Goal: Information Seeking & Learning: Learn about a topic

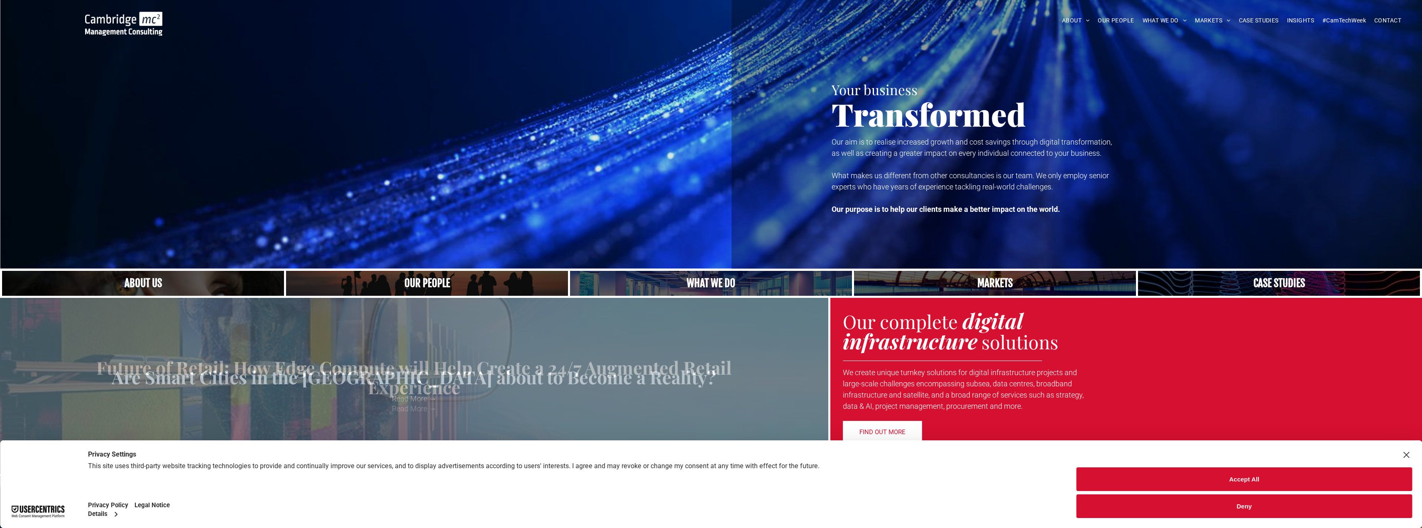
click at [1249, 477] on button "Accept All" at bounding box center [1243, 479] width 335 height 24
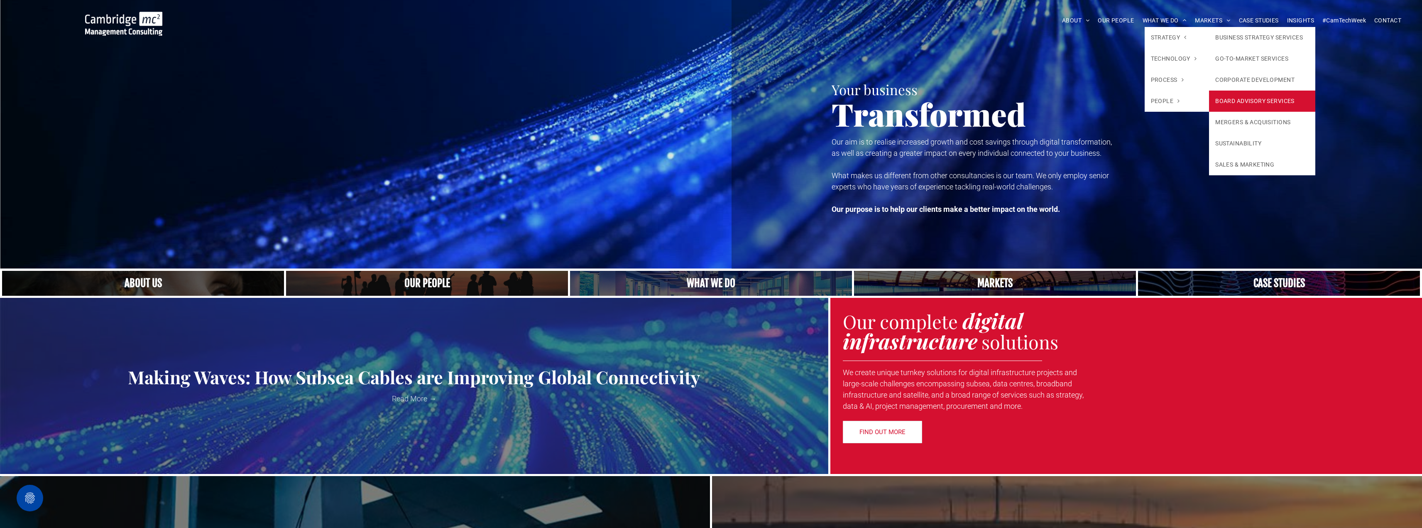
click at [1244, 102] on link "BOARD ADVISORY SERVICES" at bounding box center [1262, 101] width 106 height 21
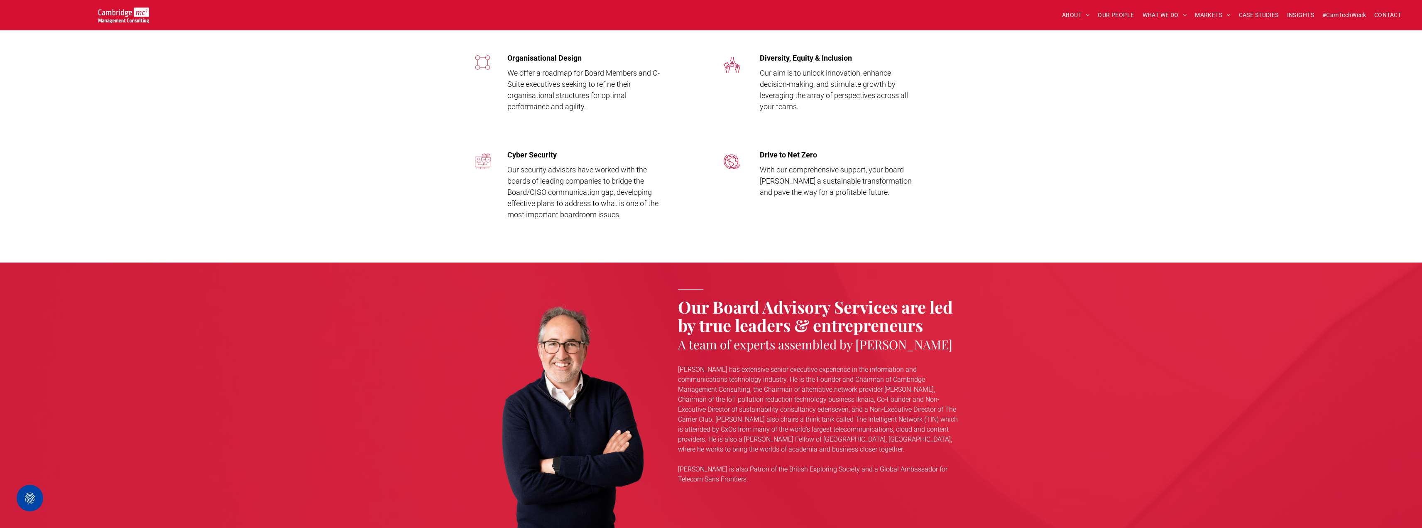
scroll to position [2159, 0]
